Goal: Information Seeking & Learning: Learn about a topic

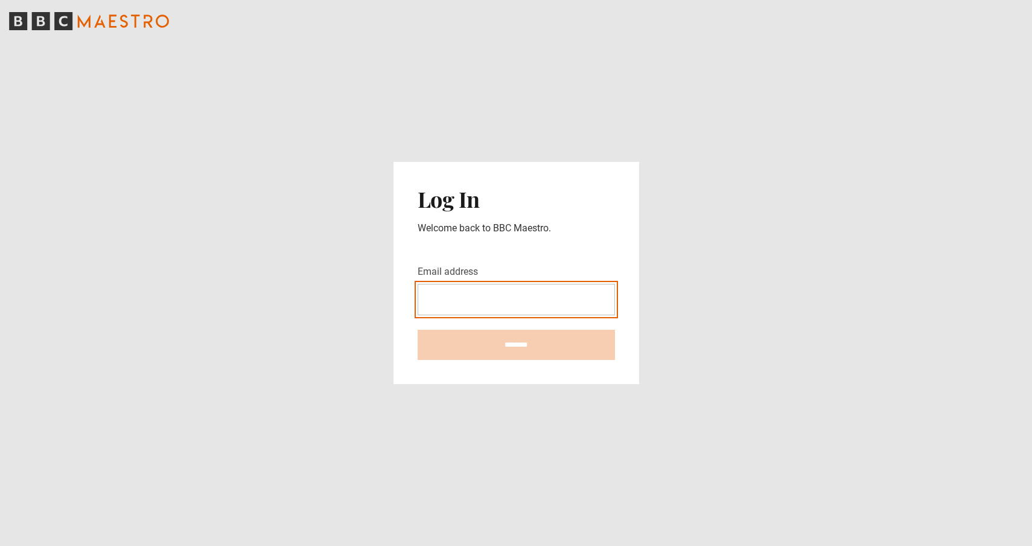
type input "**********"
click at [516, 345] on input "********" at bounding box center [516, 345] width 197 height 30
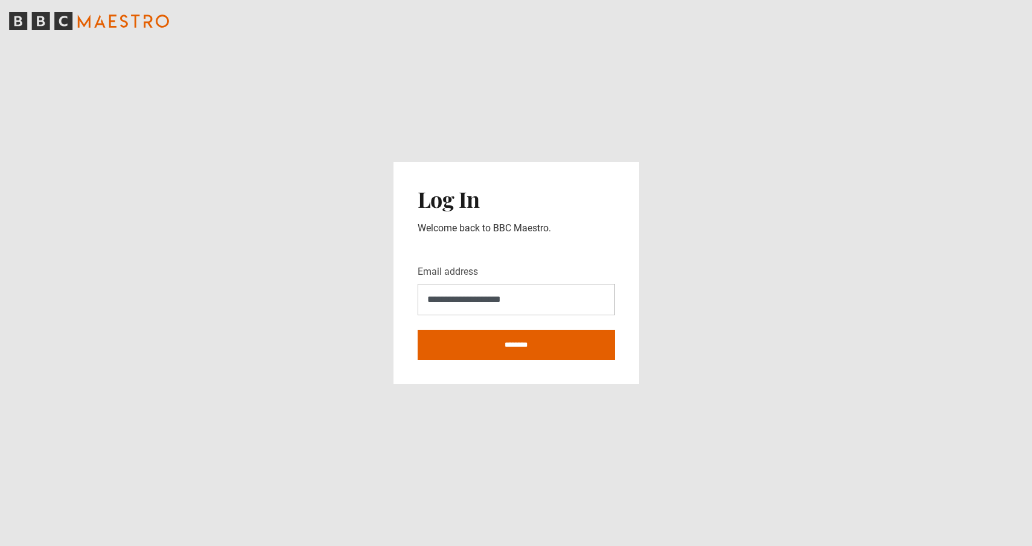
type input "**********"
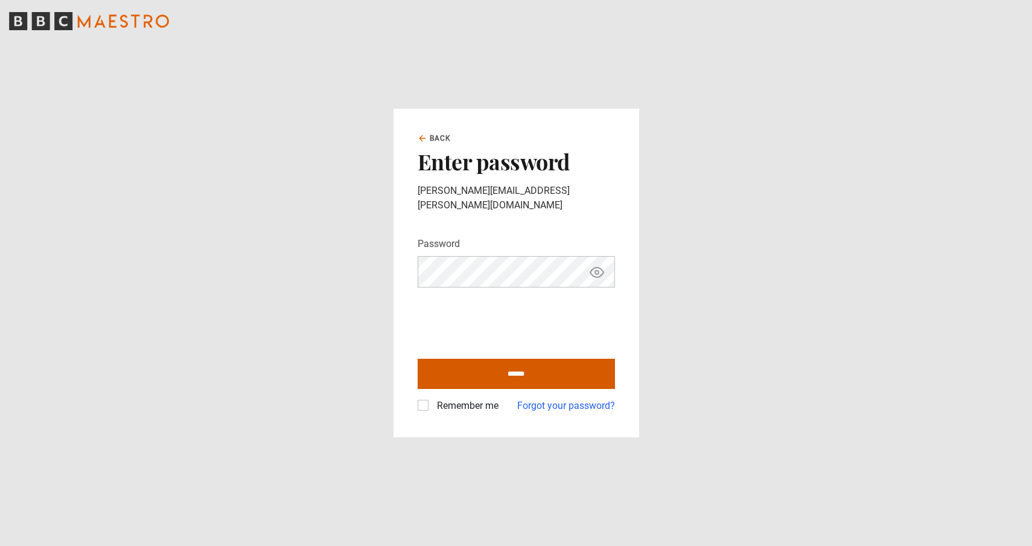
click at [517, 366] on input "******" at bounding box center [516, 373] width 197 height 30
type input "**********"
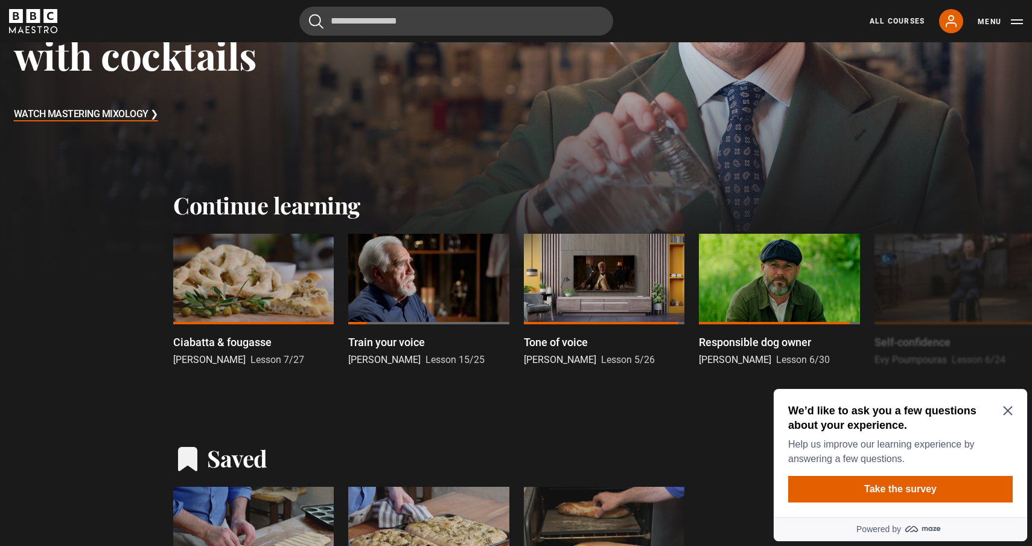
scroll to position [245, 0]
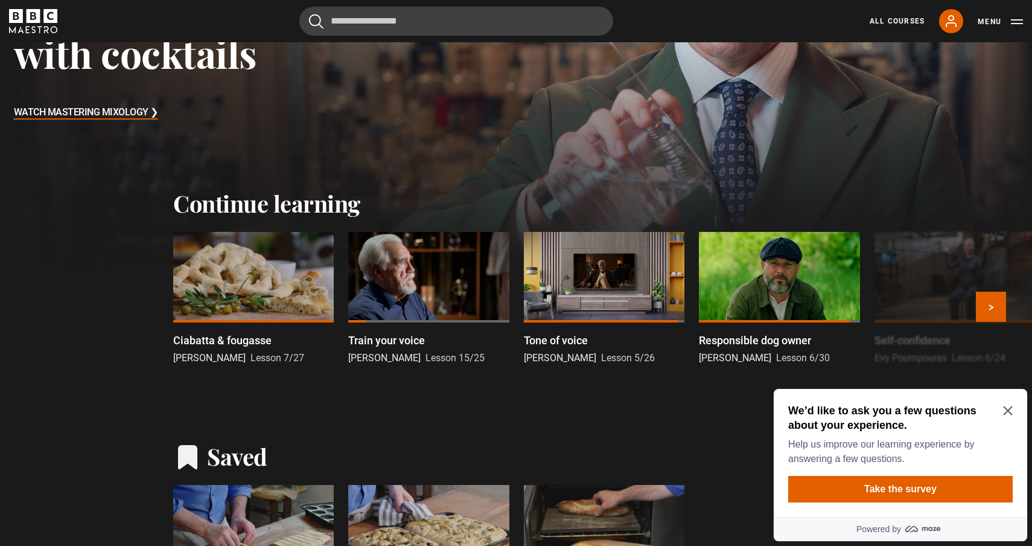
click at [236, 344] on p "Ciabatta & fougasse" at bounding box center [222, 340] width 98 height 16
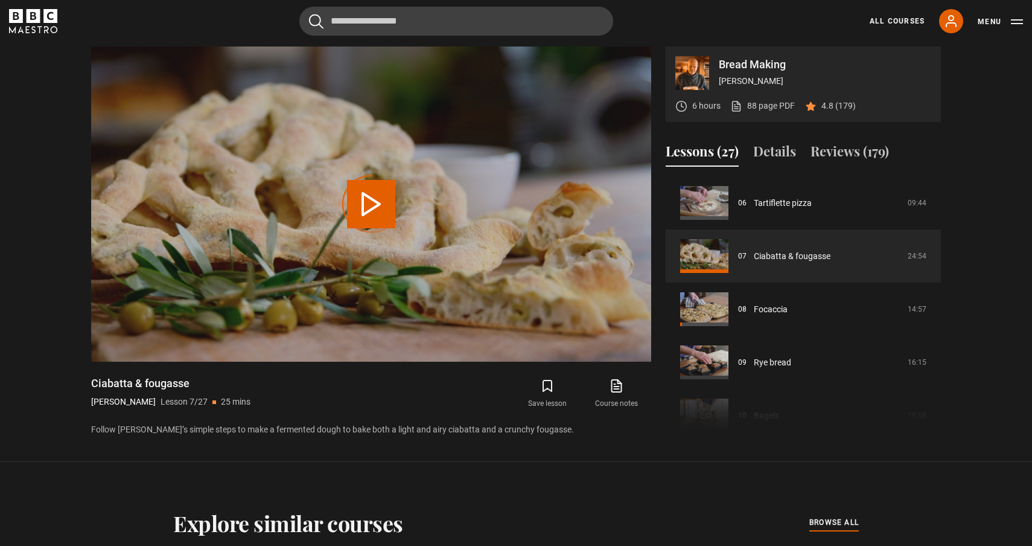
scroll to position [506, 0]
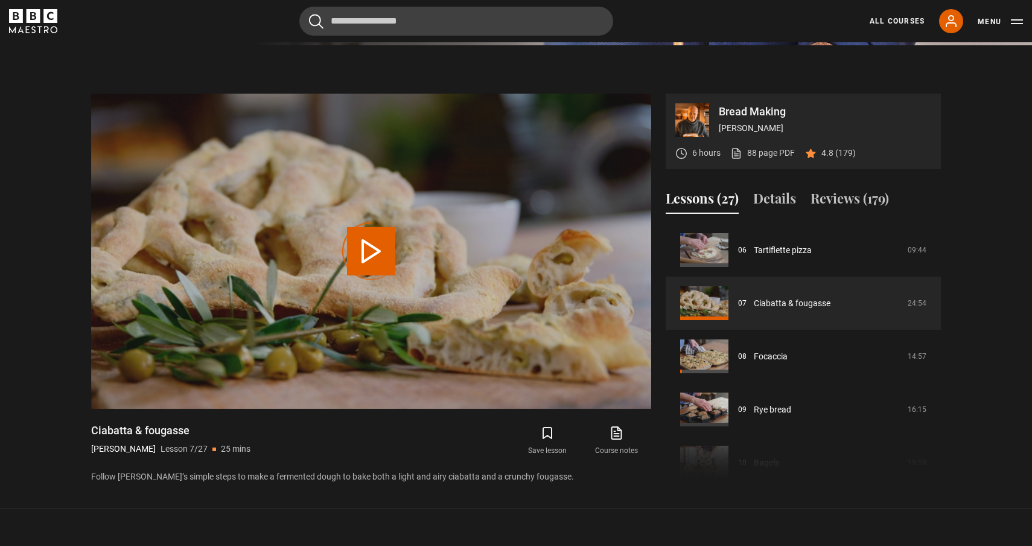
click at [617, 435] on icon at bounding box center [617, 431] width 7 height 9
click at [276, 392] on video "Video Player" at bounding box center [371, 251] width 560 height 315
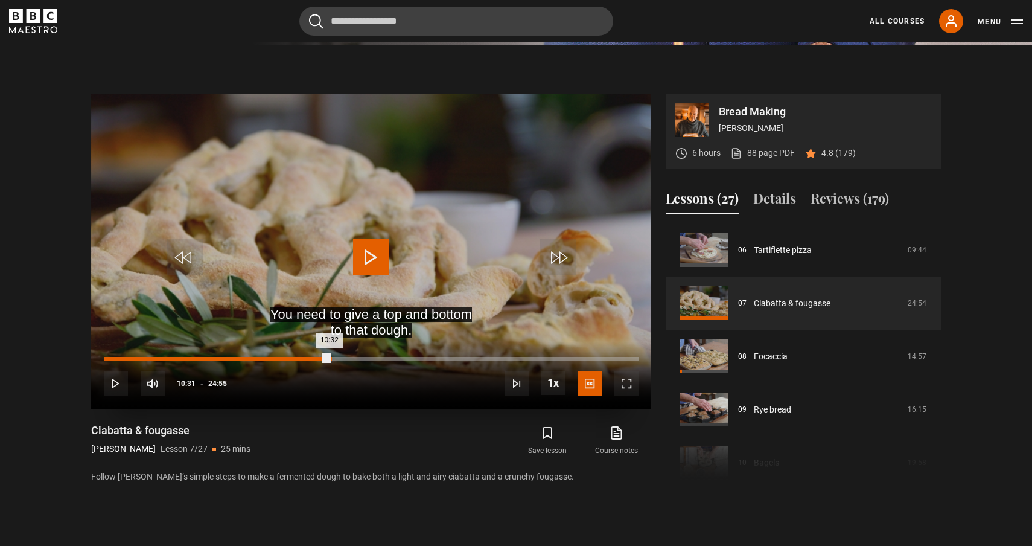
drag, startPoint x: 104, startPoint y: 360, endPoint x: 331, endPoint y: 359, distance: 226.9
click at [330, 359] on div "10:32" at bounding box center [217, 359] width 226 height 4
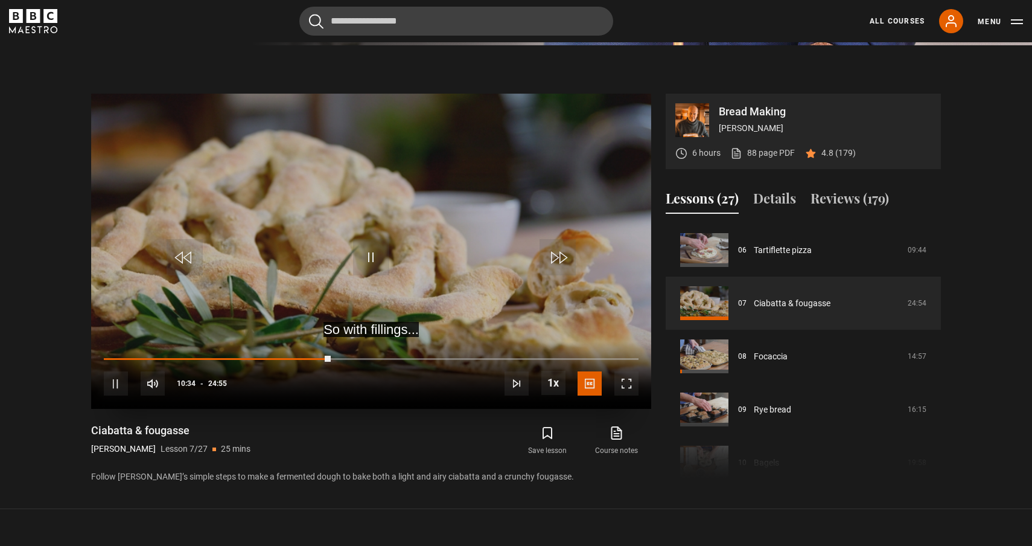
click at [371, 253] on span "Video Player" at bounding box center [371, 257] width 36 height 36
click at [367, 257] on span "Video Player" at bounding box center [371, 257] width 36 height 36
click at [398, 263] on video "Video Player" at bounding box center [371, 251] width 560 height 315
click at [369, 258] on span "Video Player" at bounding box center [371, 257] width 36 height 36
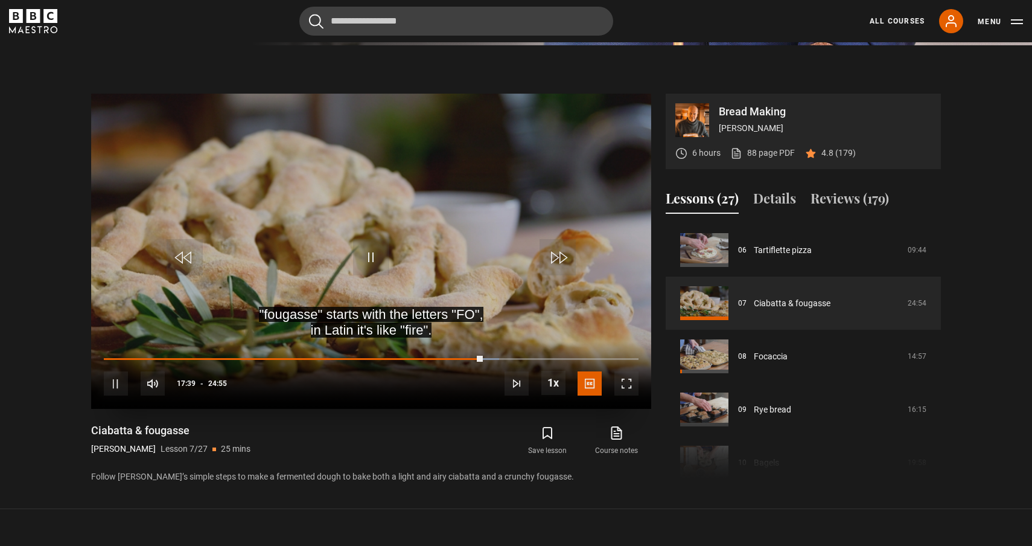
click at [369, 256] on span "Video Player" at bounding box center [371, 257] width 36 height 36
click at [371, 253] on span "Video Player" at bounding box center [371, 257] width 36 height 36
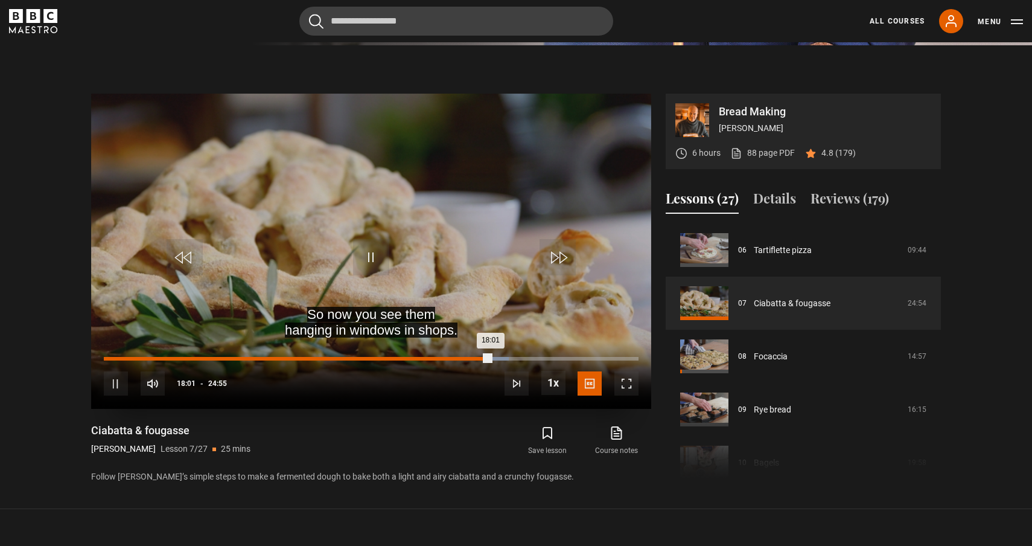
click at [435, 357] on div "15:26" at bounding box center [436, 359] width 2 height 4
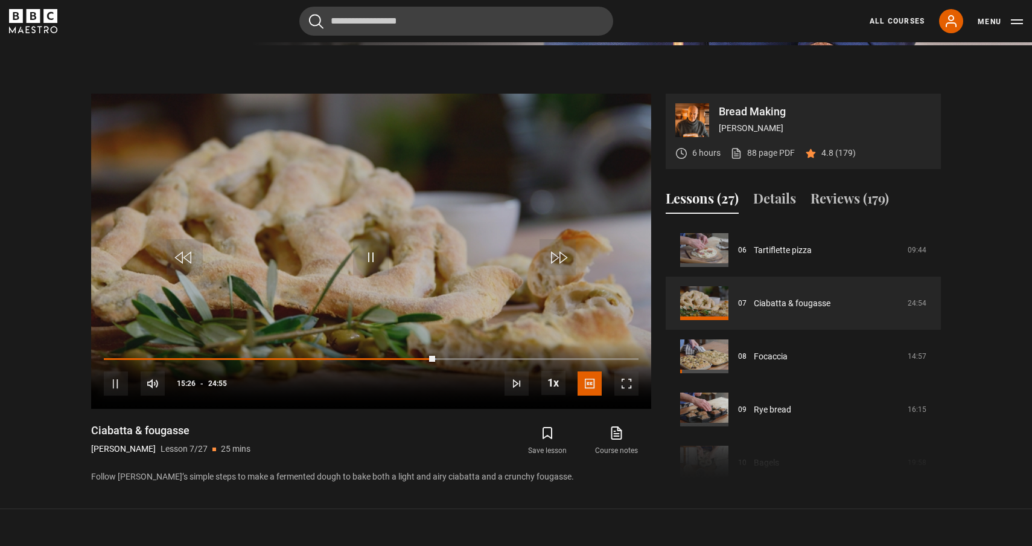
click at [400, 424] on div "Save lesson Course notes opens in new tab" at bounding box center [519, 440] width 263 height 35
click at [422, 322] on video "Video Player" at bounding box center [371, 251] width 560 height 315
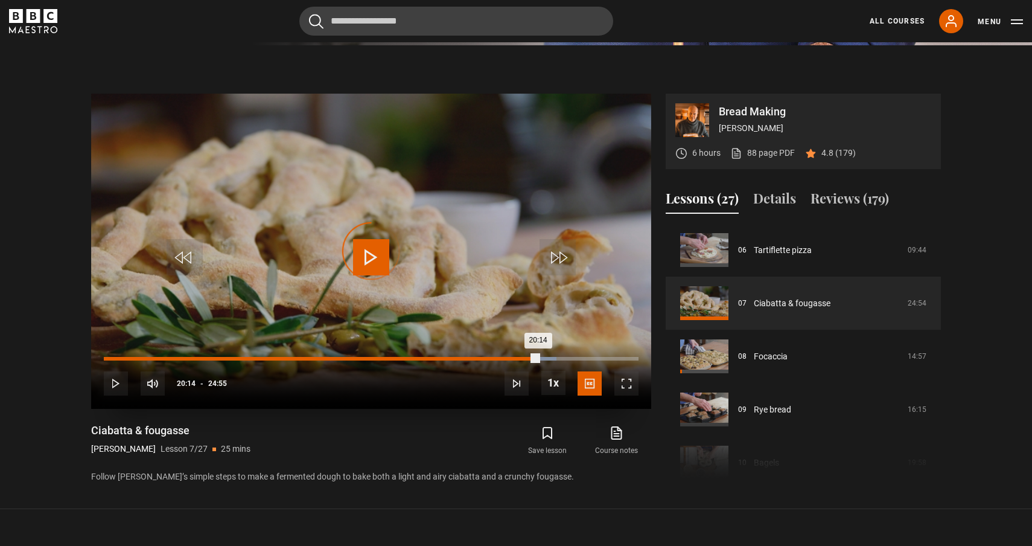
click at [515, 358] on div "19:10" at bounding box center [516, 359] width 2 height 4
click at [409, 251] on video "Video Player" at bounding box center [371, 251] width 560 height 315
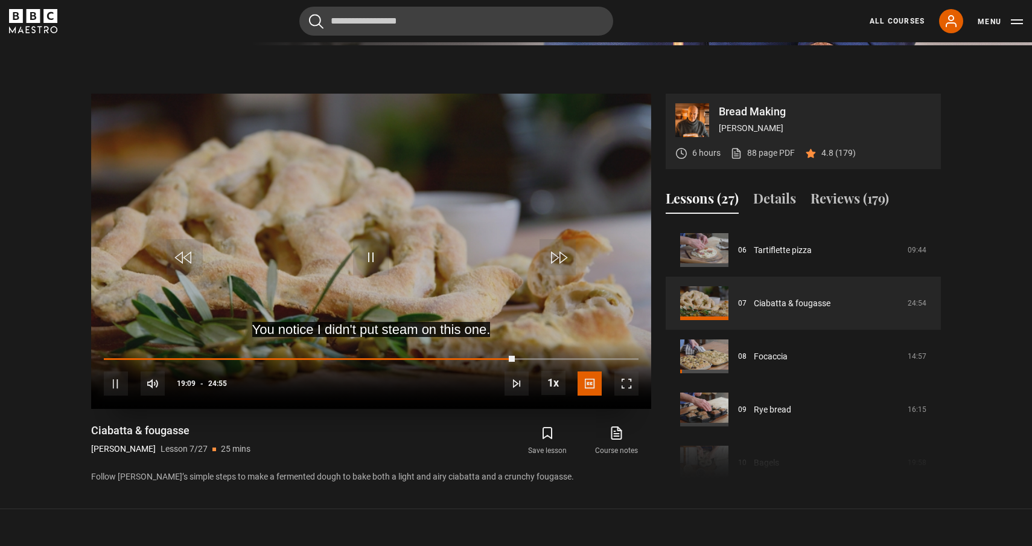
click at [369, 256] on span "Video Player" at bounding box center [371, 257] width 36 height 36
click at [388, 191] on video "Video Player" at bounding box center [371, 251] width 560 height 315
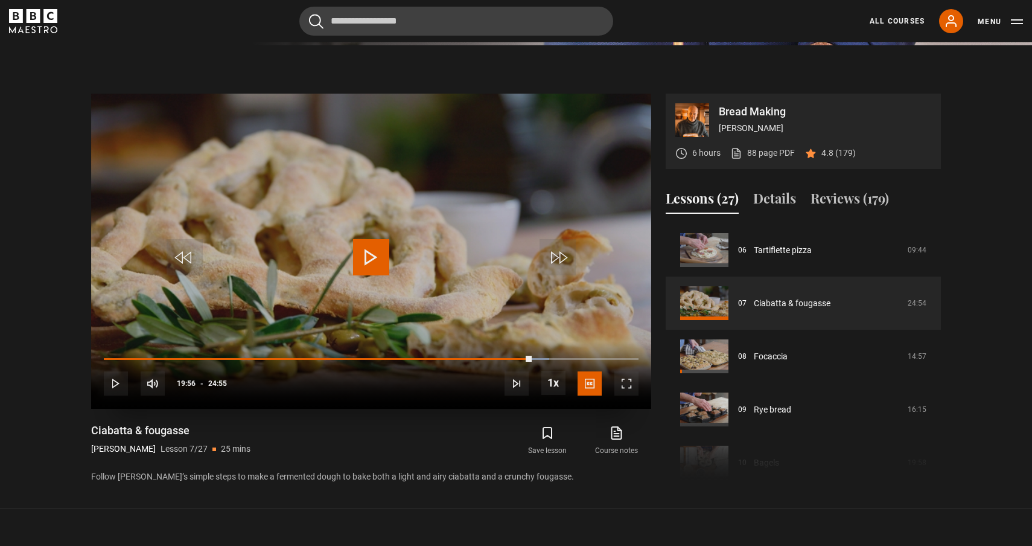
click at [623, 387] on span "Video Player" at bounding box center [626, 383] width 24 height 24
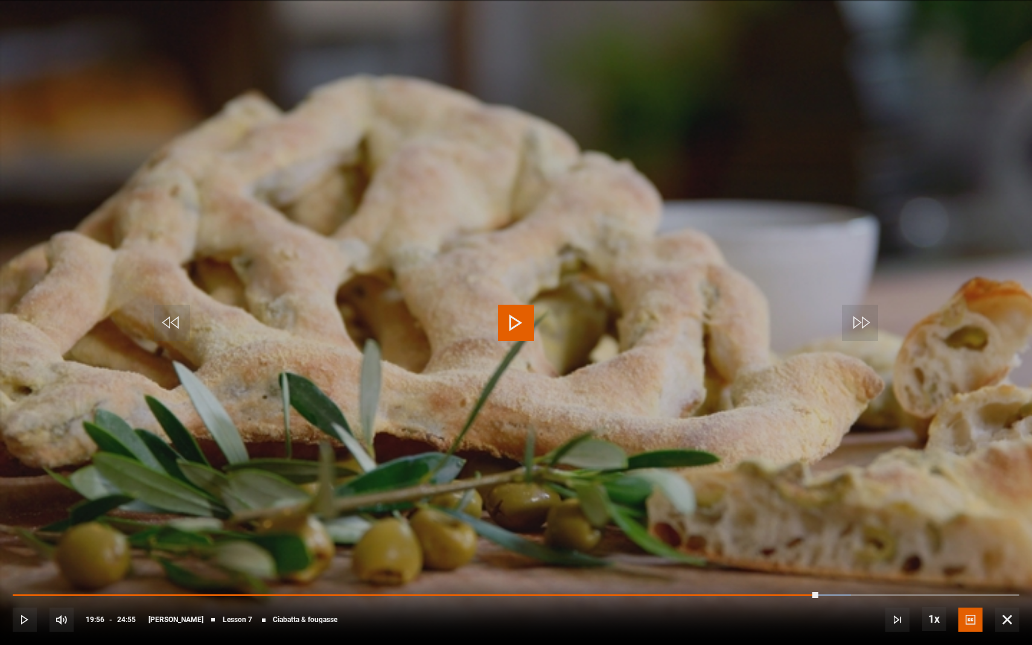
click at [521, 324] on span "Video Player" at bounding box center [516, 323] width 36 height 36
click at [664, 200] on video "Video Player" at bounding box center [516, 322] width 1032 height 645
